Goal: Check status: Check status

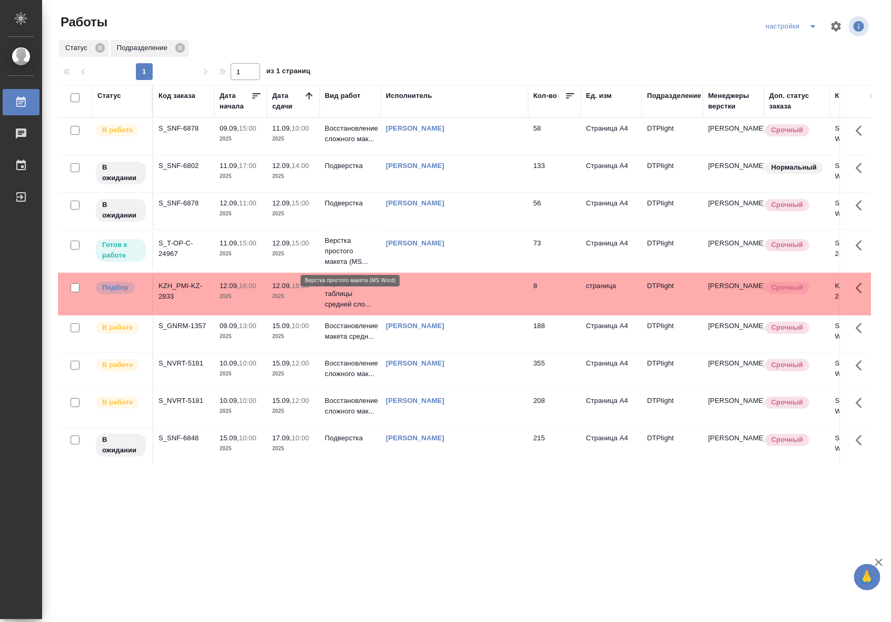
click at [352, 251] on p "Верстка простого макета (MS..." at bounding box center [350, 251] width 51 height 32
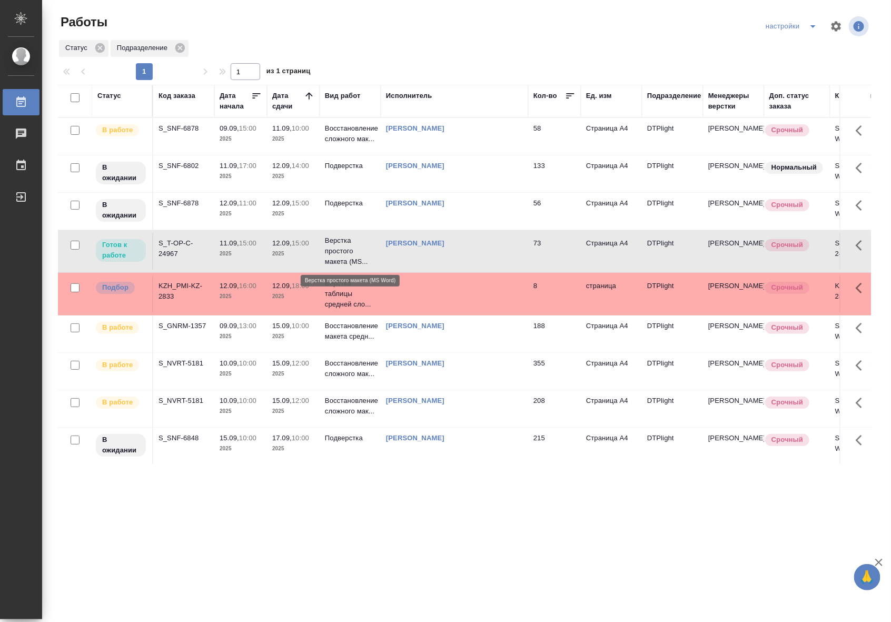
click at [352, 251] on p "Верстка простого макета (MS..." at bounding box center [350, 251] width 51 height 32
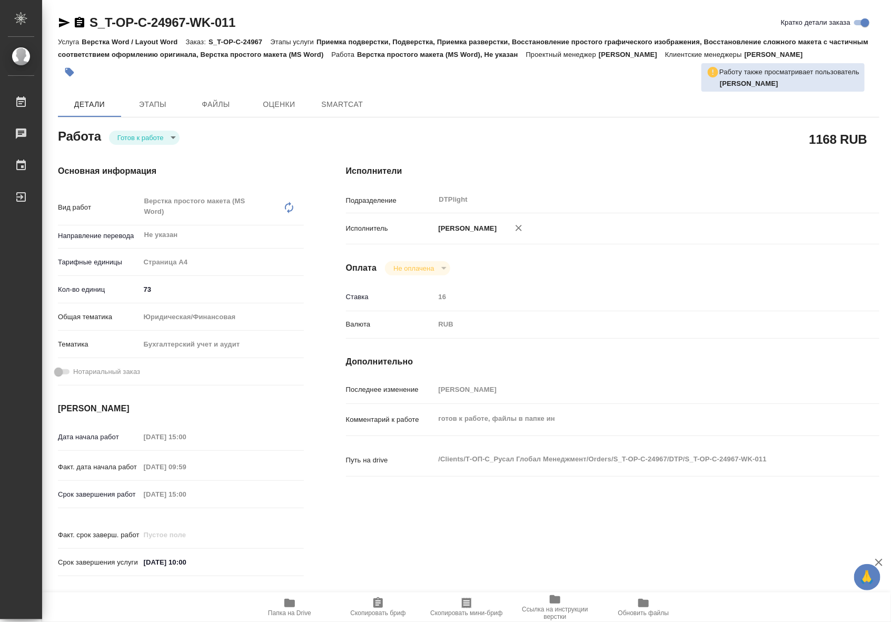
type textarea "x"
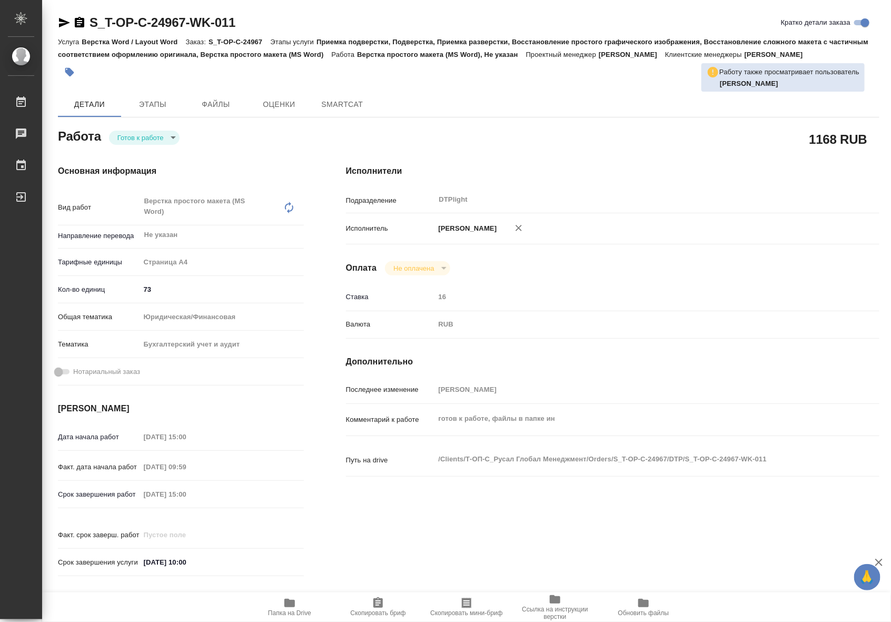
type textarea "x"
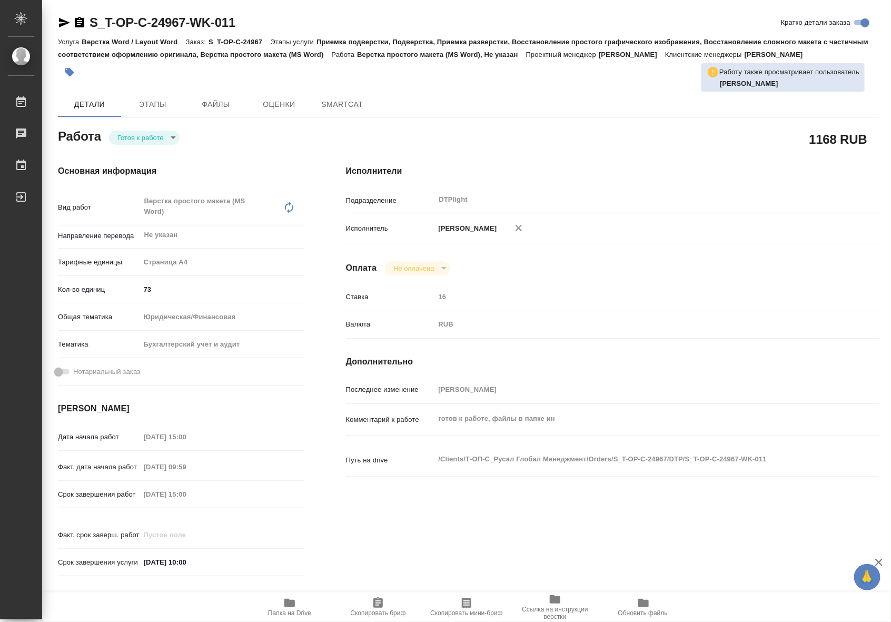
type textarea "x"
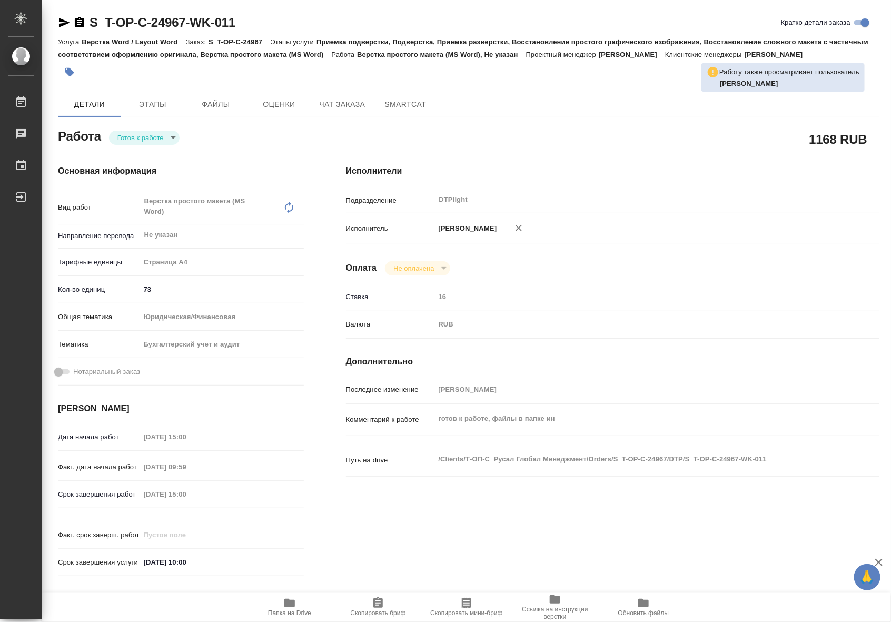
type textarea "x"
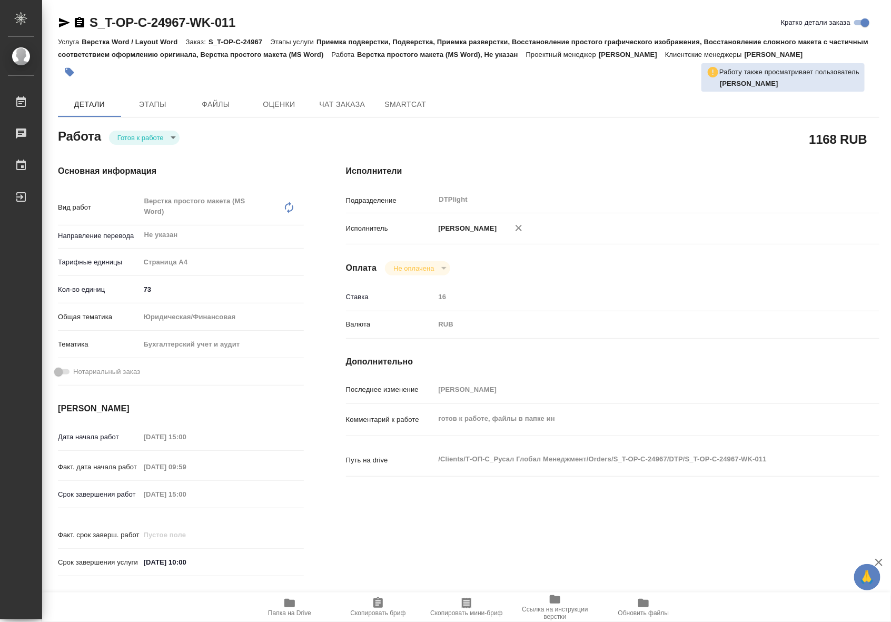
type textarea "x"
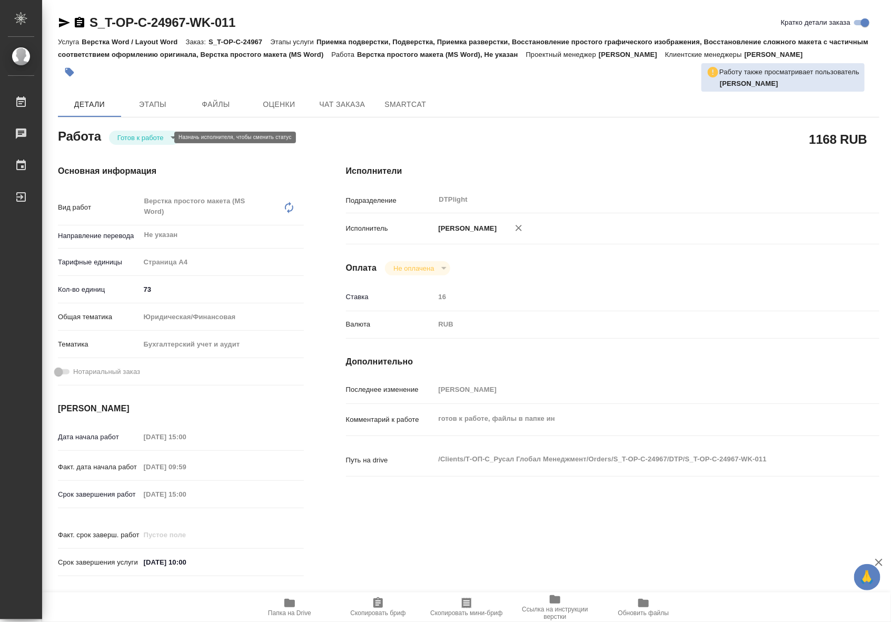
click at [146, 135] on body "🙏 .cls-1 fill:#fff; AWATERA Riianova Anna Работы Чаты График Выйти S_T-OP-C-249…" at bounding box center [445, 311] width 891 height 622
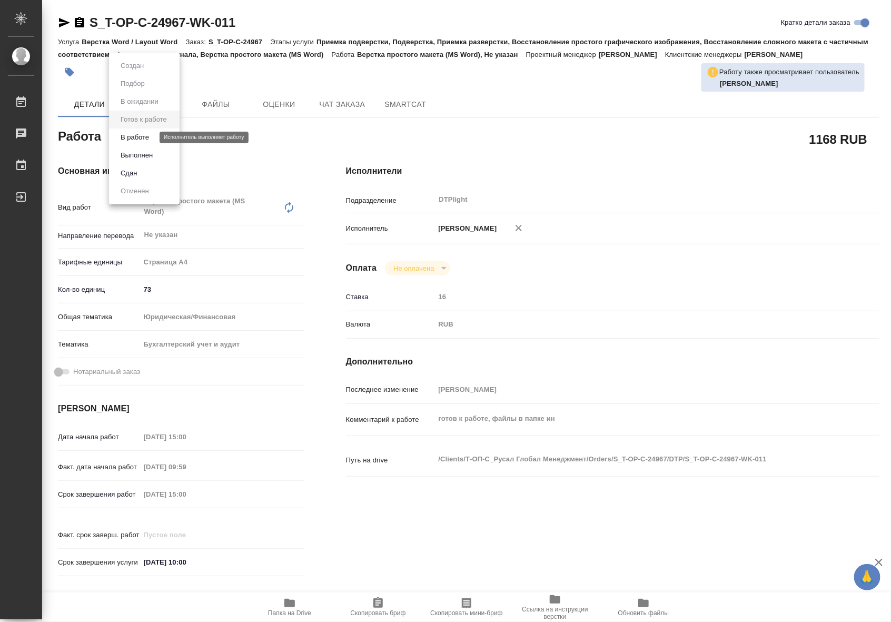
click at [148, 141] on button "В работе" at bounding box center [134, 138] width 35 height 12
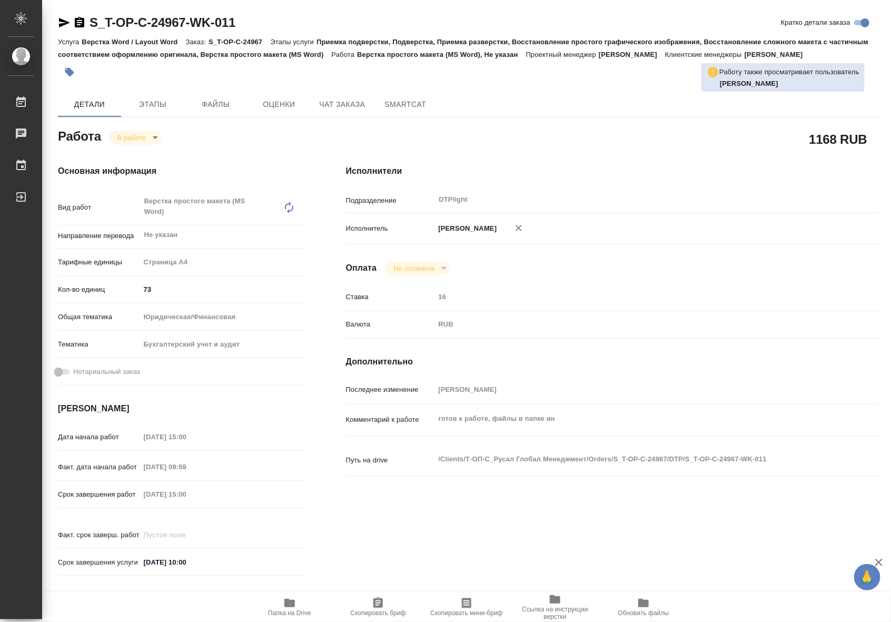
type textarea "x"
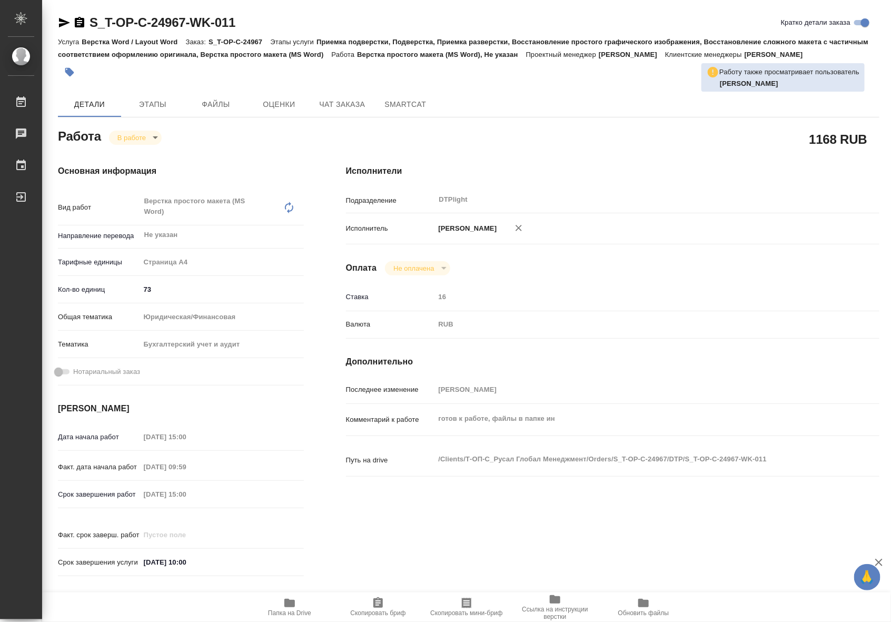
type textarea "x"
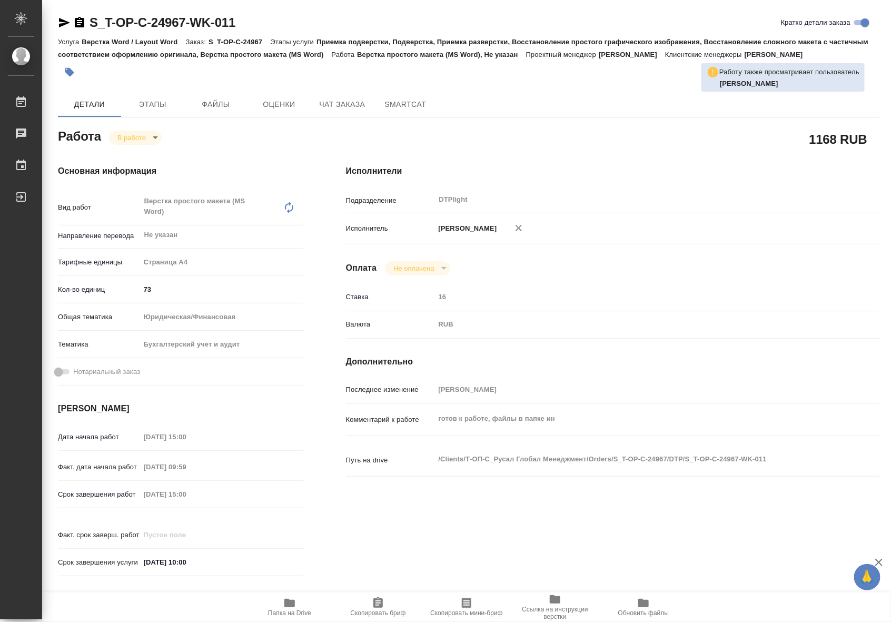
type textarea "x"
